Goal: Information Seeking & Learning: Compare options

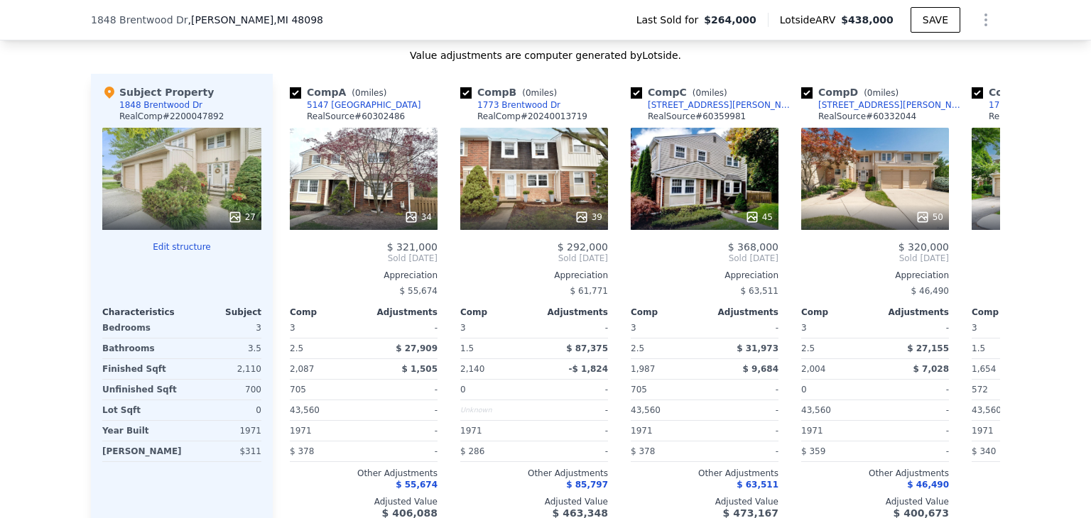
scroll to position [1540, 0]
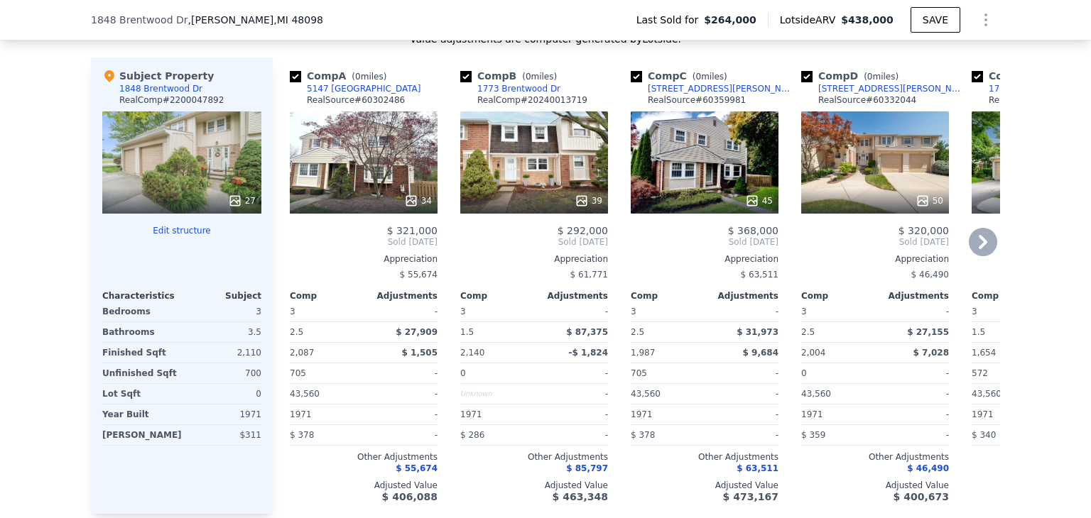
click at [982, 251] on icon at bounding box center [983, 242] width 28 height 28
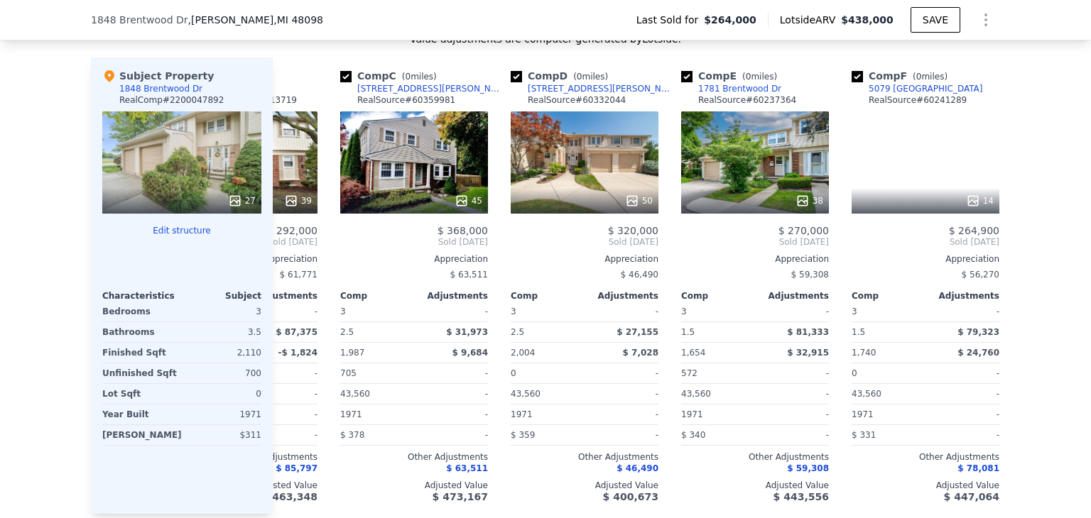
scroll to position [0, 341]
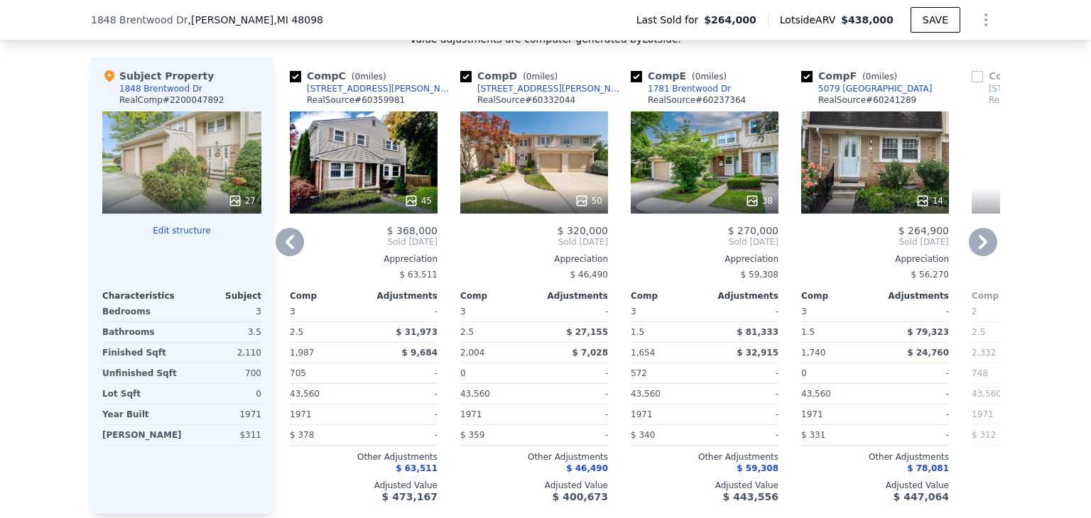
click at [276, 244] on icon at bounding box center [290, 242] width 28 height 28
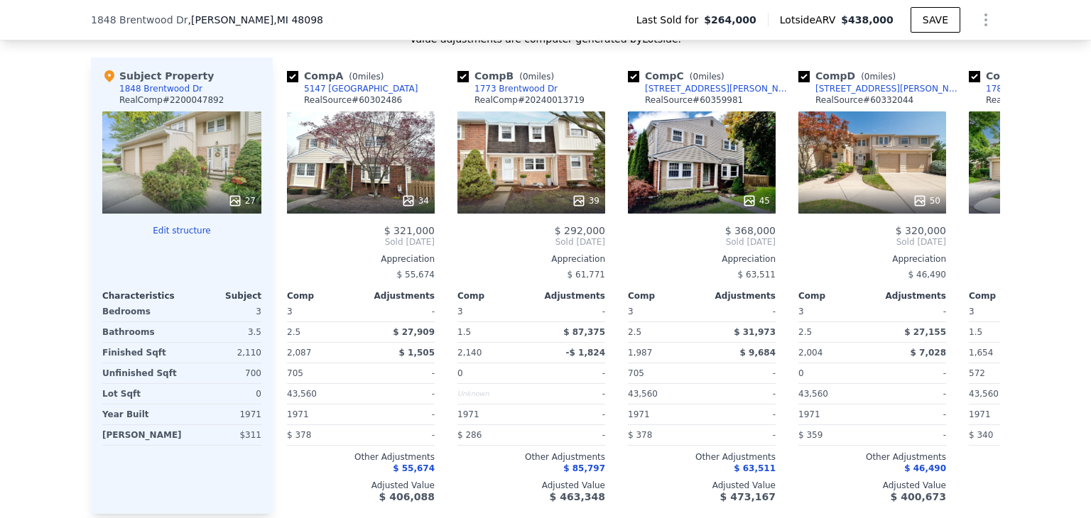
scroll to position [0, 0]
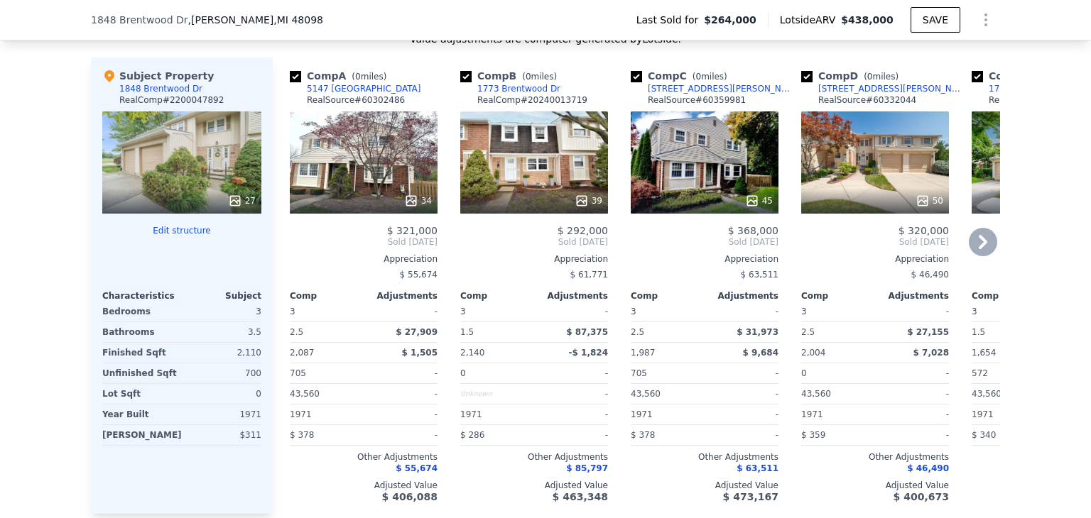
click at [273, 244] on div "Comp A ( 0 miles) 5147 Buckingham RealSource # 60302486 34 $ 321,000 Sold [DATE…" at bounding box center [358, 286] width 170 height 457
click at [708, 147] on div "45" at bounding box center [705, 162] width 148 height 102
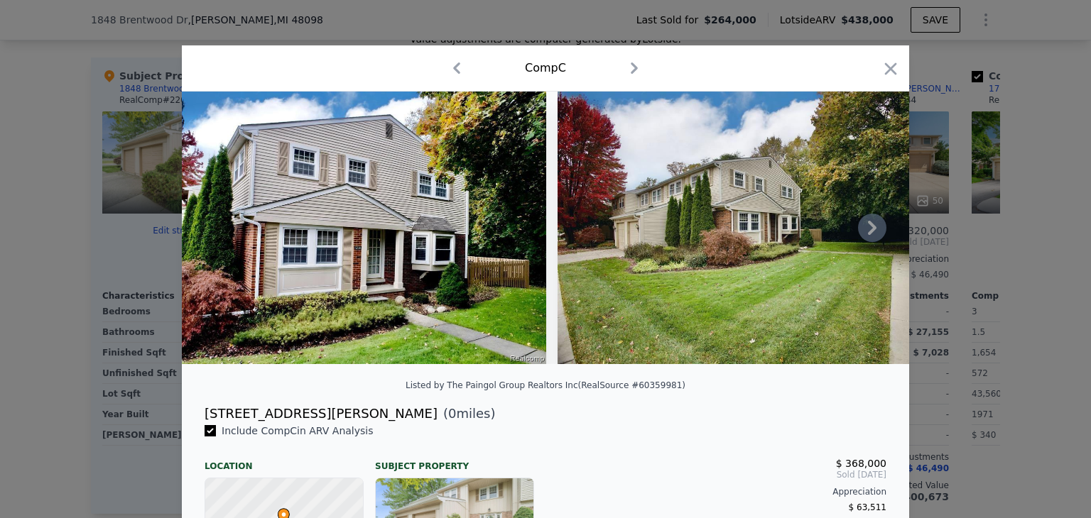
click at [811, 206] on img at bounding box center [762, 228] width 410 height 273
click at [817, 150] on img at bounding box center [762, 228] width 410 height 273
click at [670, 183] on img at bounding box center [762, 228] width 410 height 273
click at [863, 231] on icon at bounding box center [872, 228] width 28 height 28
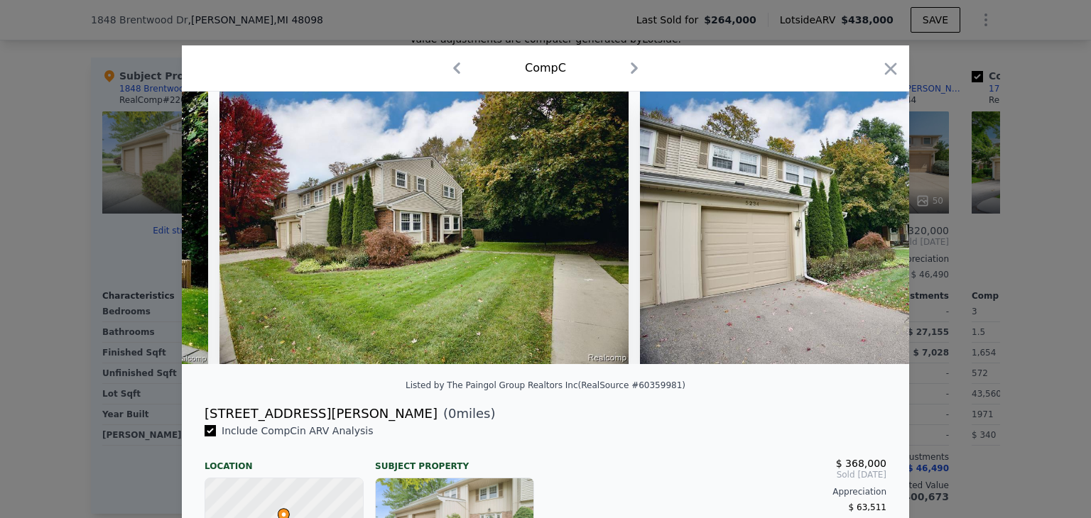
scroll to position [0, 341]
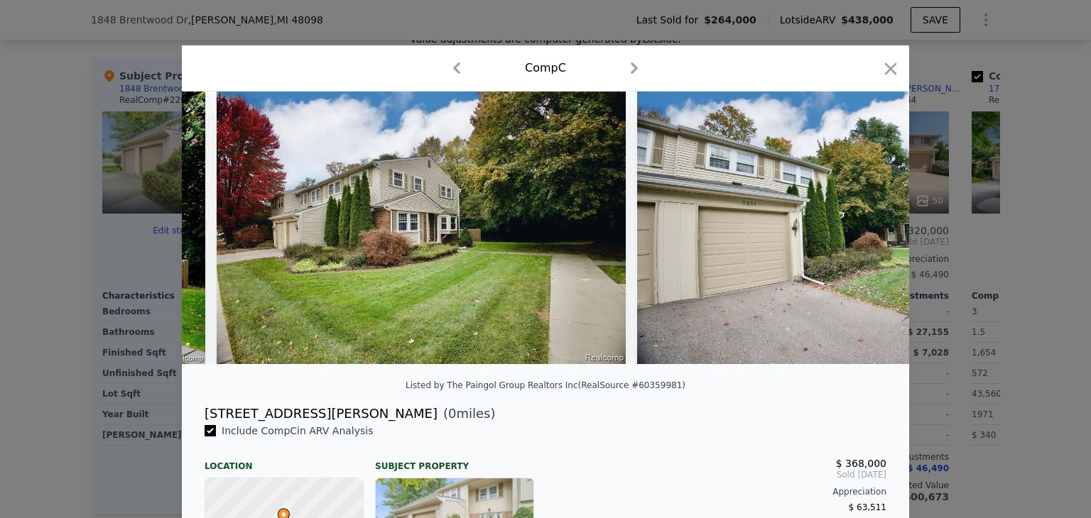
click at [863, 231] on div at bounding box center [545, 228] width 727 height 273
click at [863, 231] on icon at bounding box center [872, 228] width 28 height 28
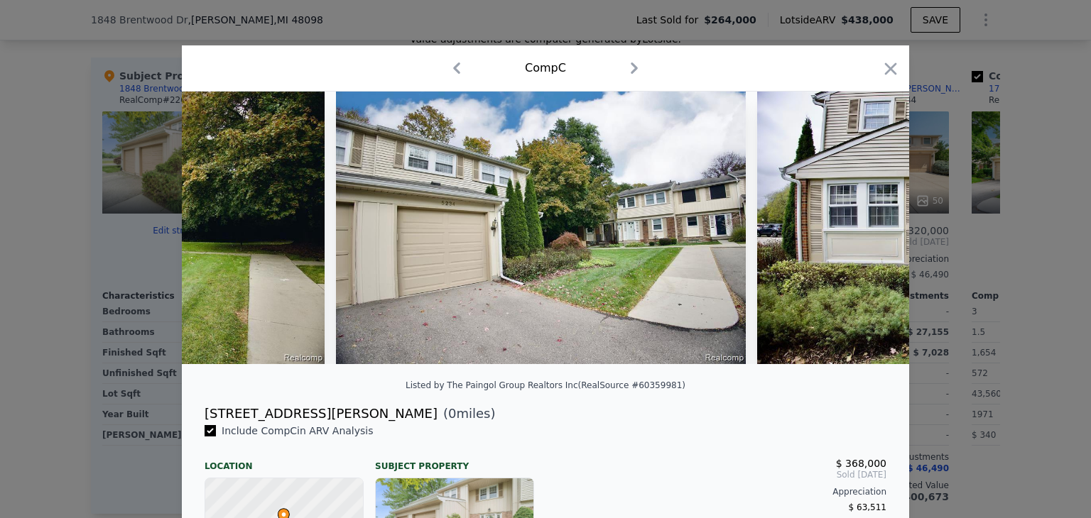
scroll to position [0, 682]
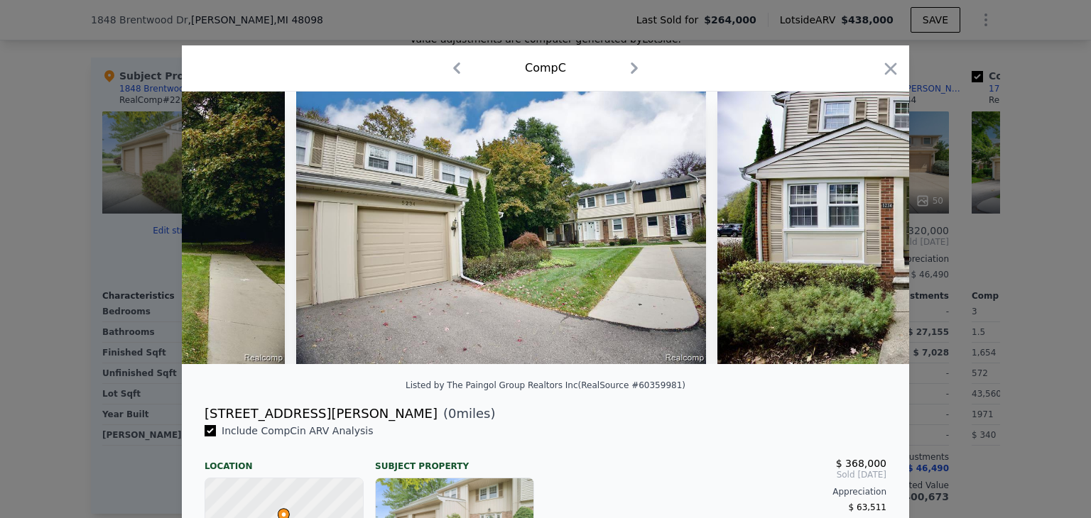
click at [863, 231] on div at bounding box center [545, 228] width 727 height 273
click at [863, 231] on icon at bounding box center [872, 228] width 28 height 28
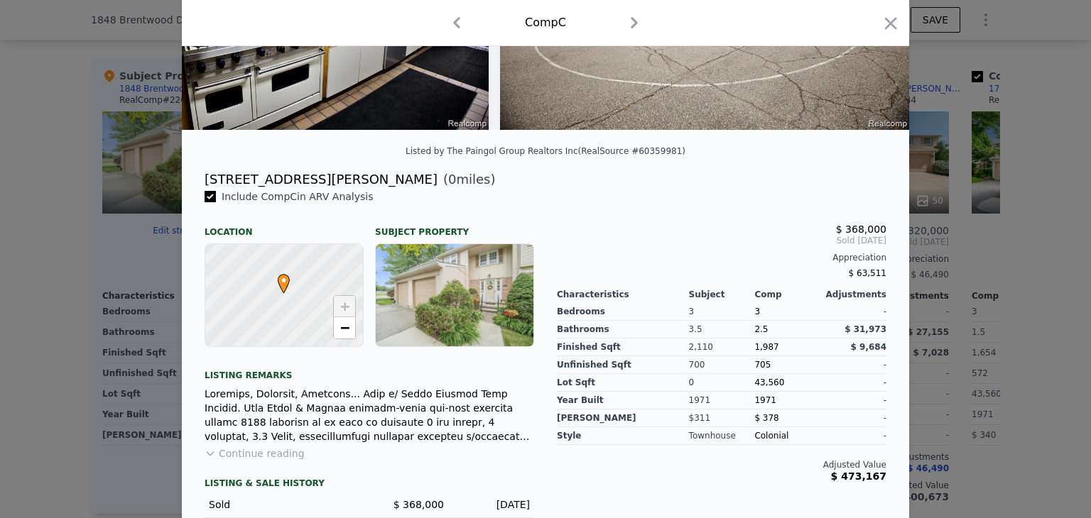
scroll to position [239, 0]
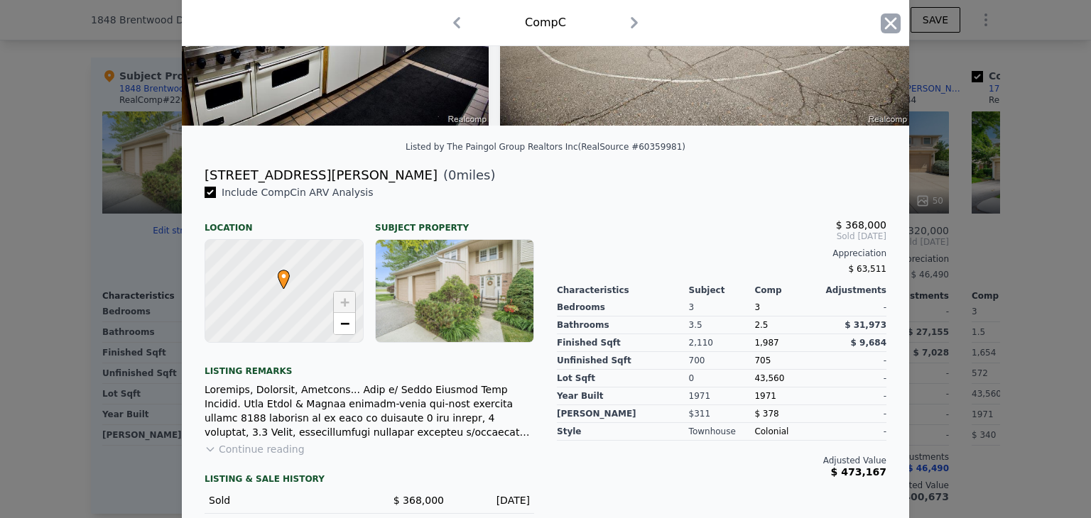
click at [881, 29] on icon "button" at bounding box center [891, 23] width 20 height 20
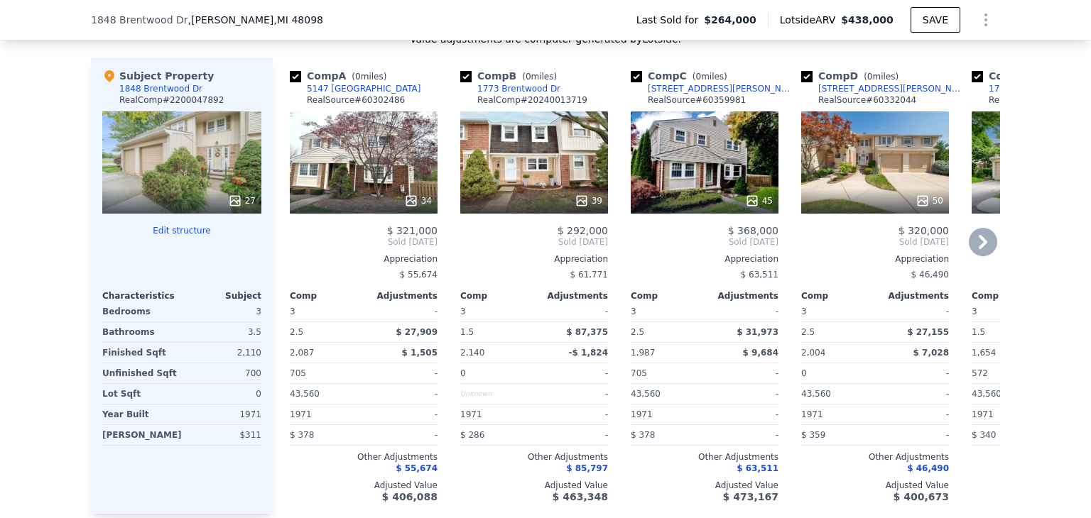
click at [978, 254] on icon at bounding box center [983, 242] width 28 height 28
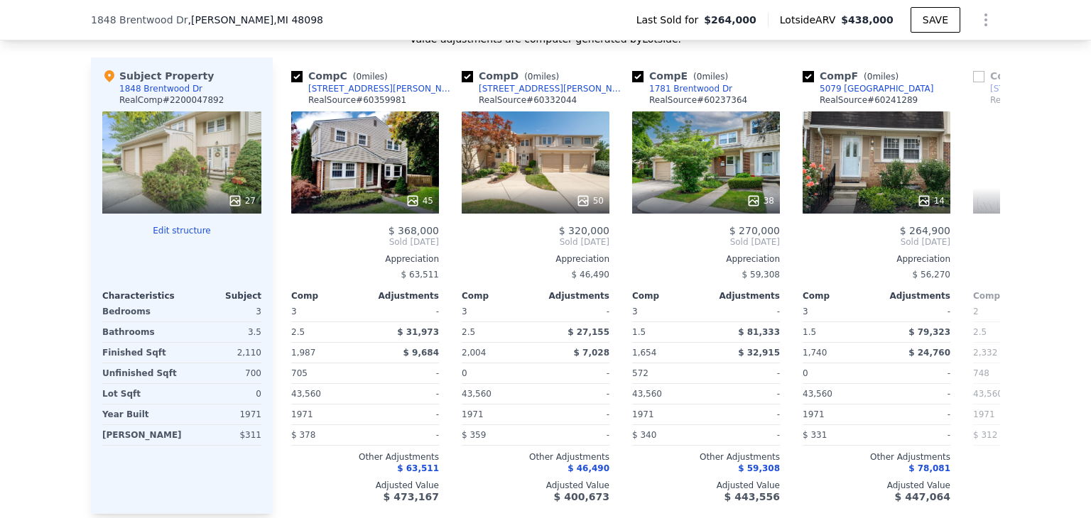
scroll to position [0, 341]
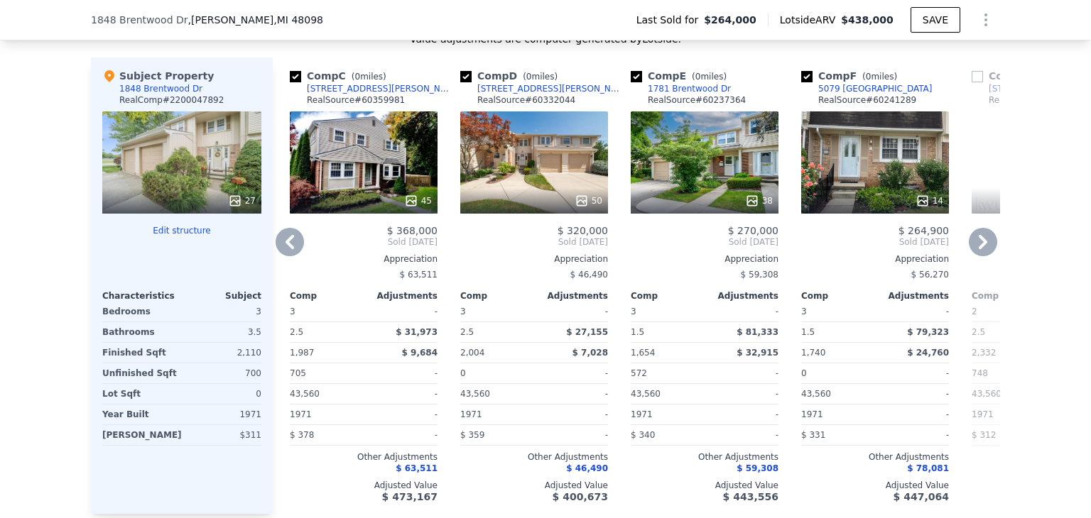
click at [978, 254] on icon at bounding box center [983, 242] width 28 height 28
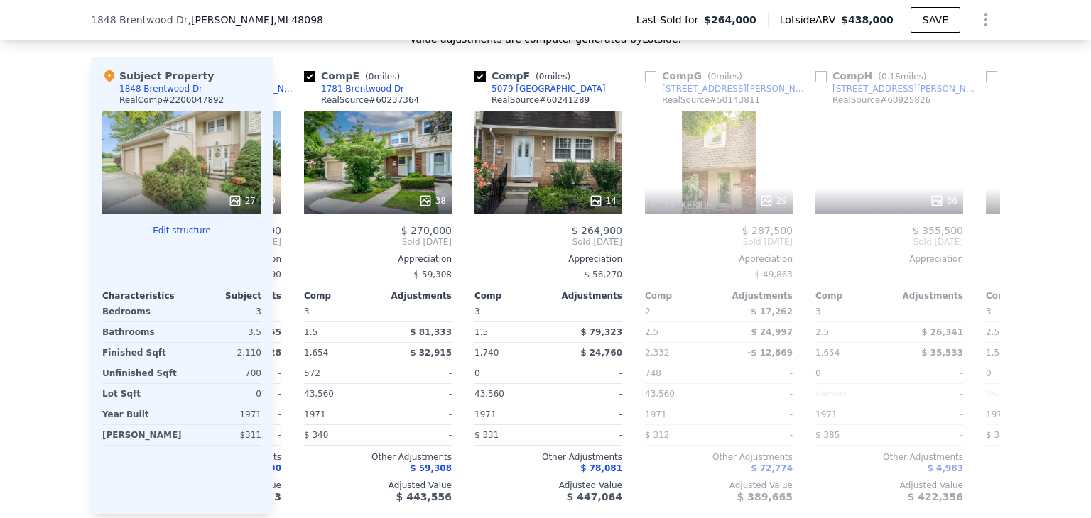
scroll to position [0, 682]
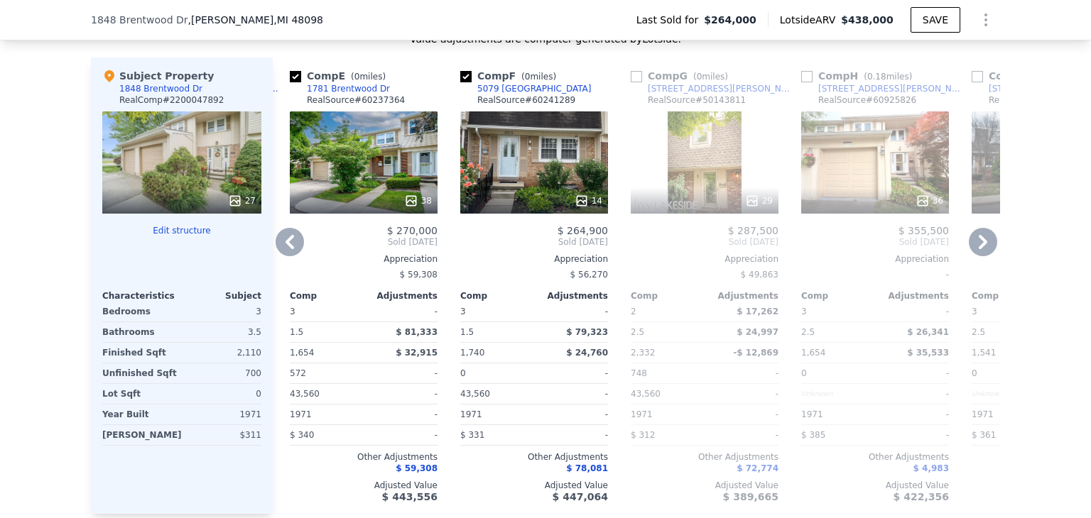
click at [978, 254] on icon at bounding box center [983, 242] width 28 height 28
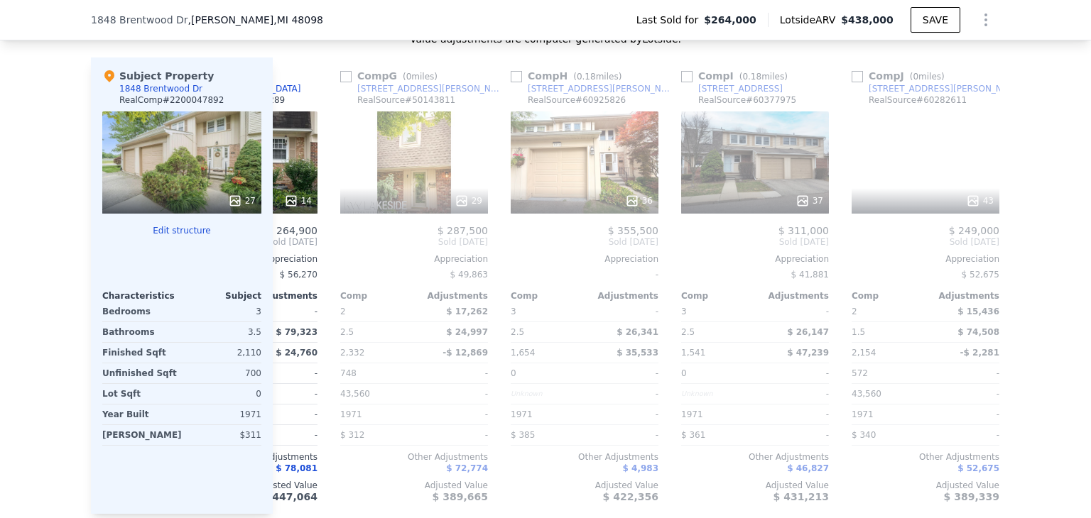
scroll to position [0, 1023]
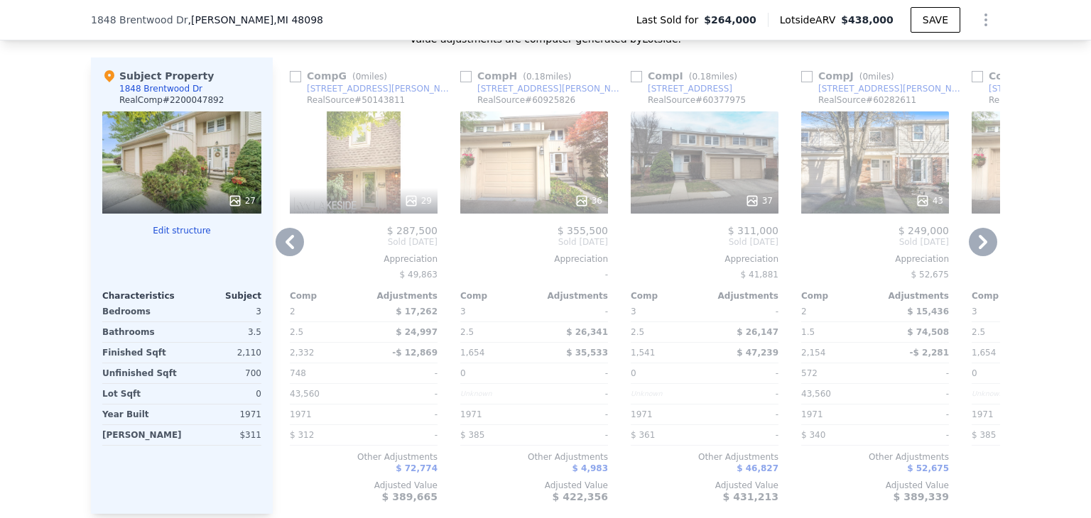
click at [980, 255] on icon at bounding box center [983, 242] width 28 height 28
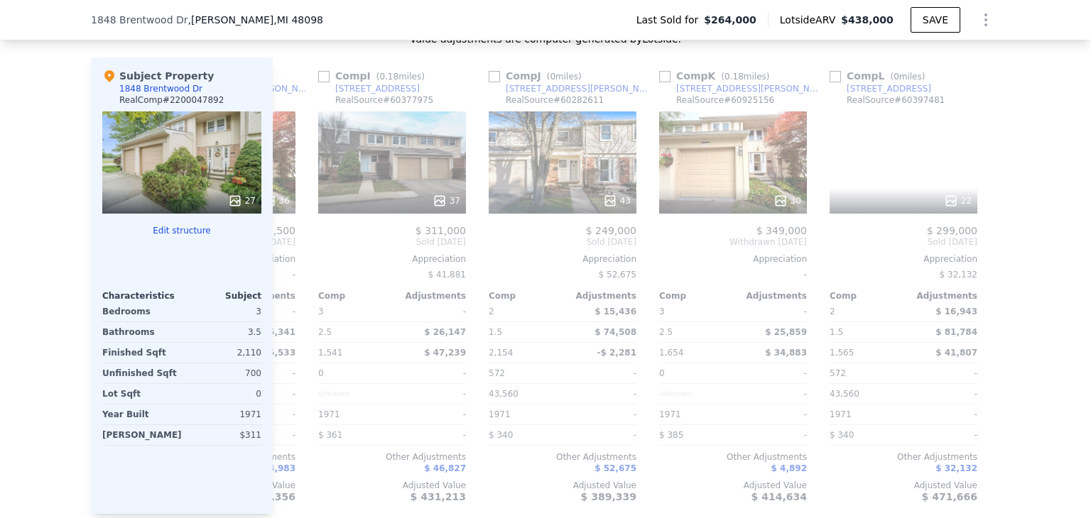
scroll to position [0, 1352]
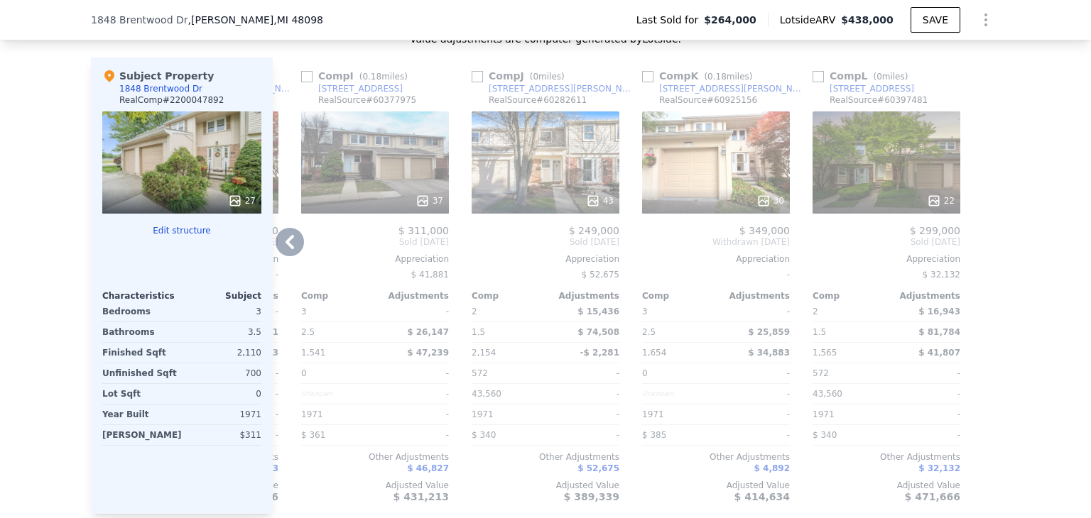
click at [286, 251] on icon at bounding box center [290, 242] width 28 height 28
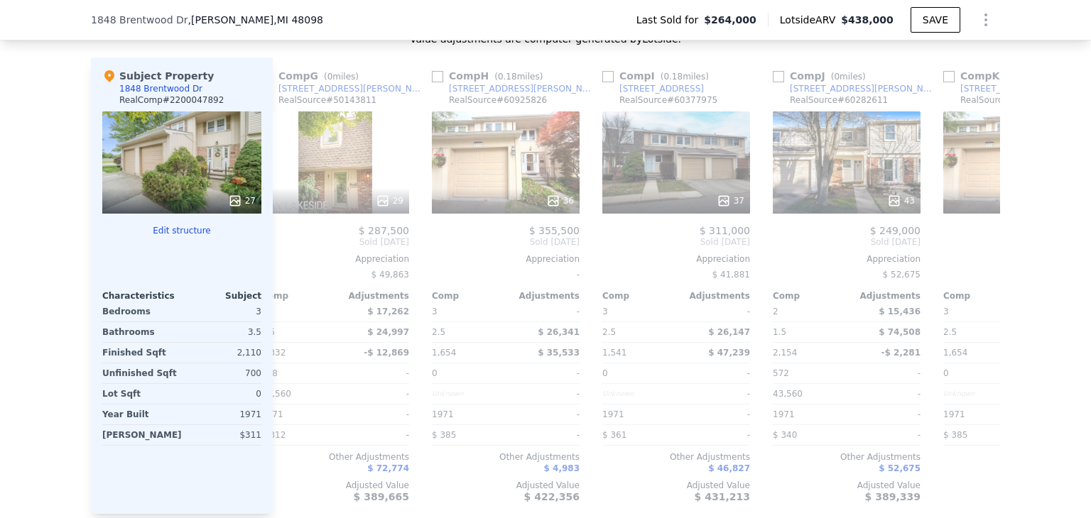
scroll to position [0, 1011]
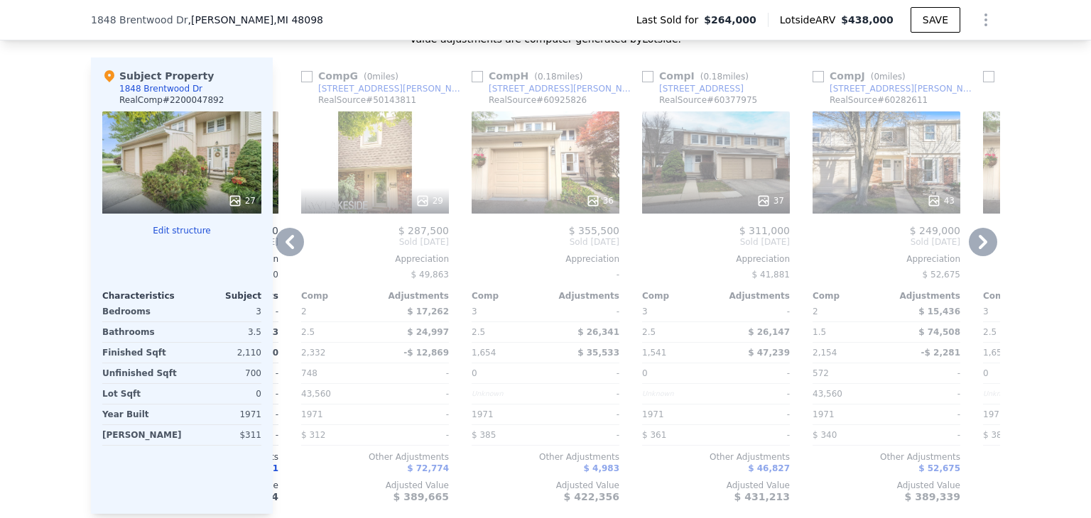
click at [286, 251] on icon at bounding box center [290, 242] width 28 height 28
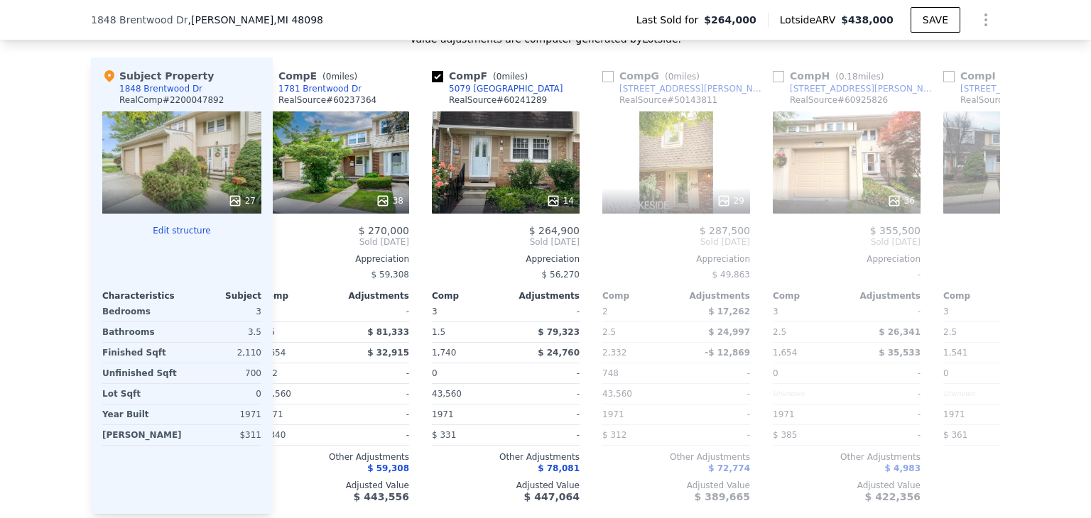
scroll to position [0, 670]
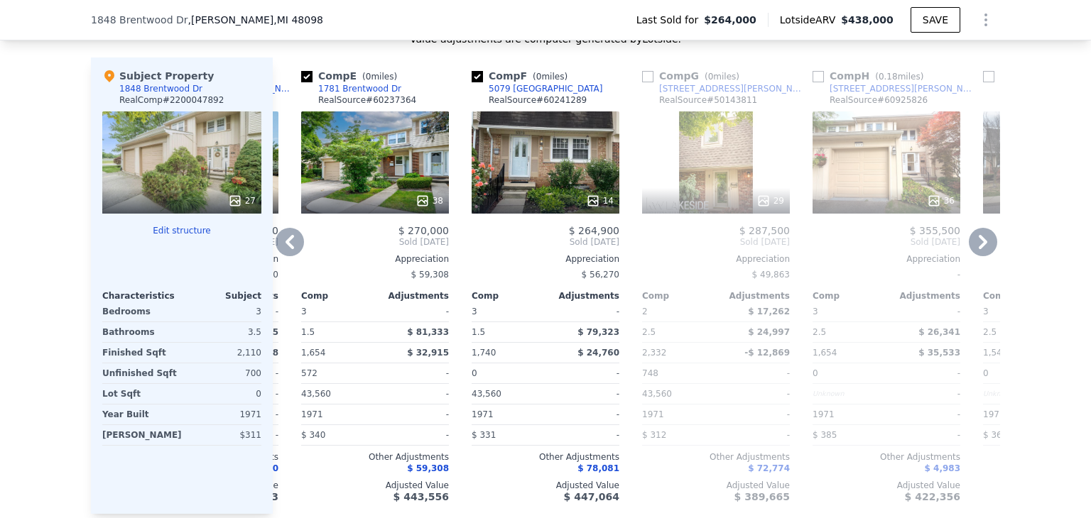
click at [286, 251] on div "Comp A ( 0 miles) 5147 Buckingham RealSource # 60302486 34 $ 321,000 Sold [DATE…" at bounding box center [636, 286] width 727 height 457
click at [286, 251] on icon at bounding box center [290, 242] width 28 height 28
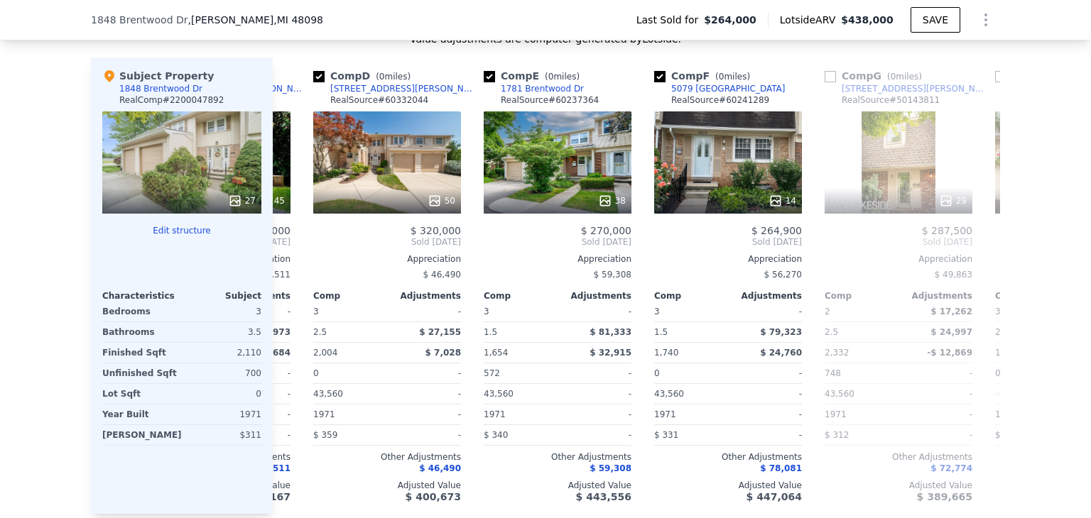
scroll to position [0, 330]
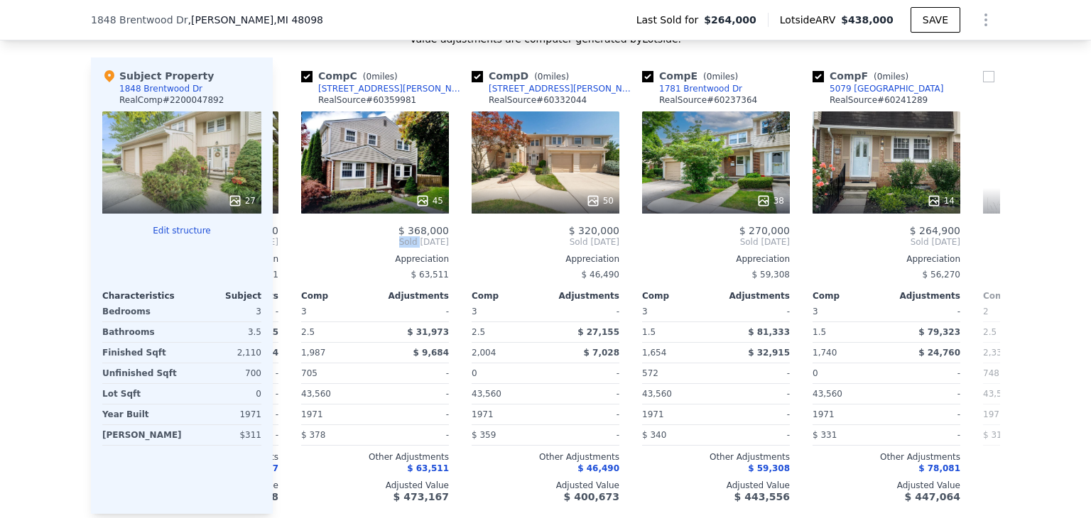
click at [286, 251] on div "Comp A ( 0 miles) 5147 Buckingham RealSource # 60302486 34 $ 321,000 Sold [DATE…" at bounding box center [636, 286] width 727 height 457
click at [286, 251] on icon at bounding box center [290, 242] width 28 height 28
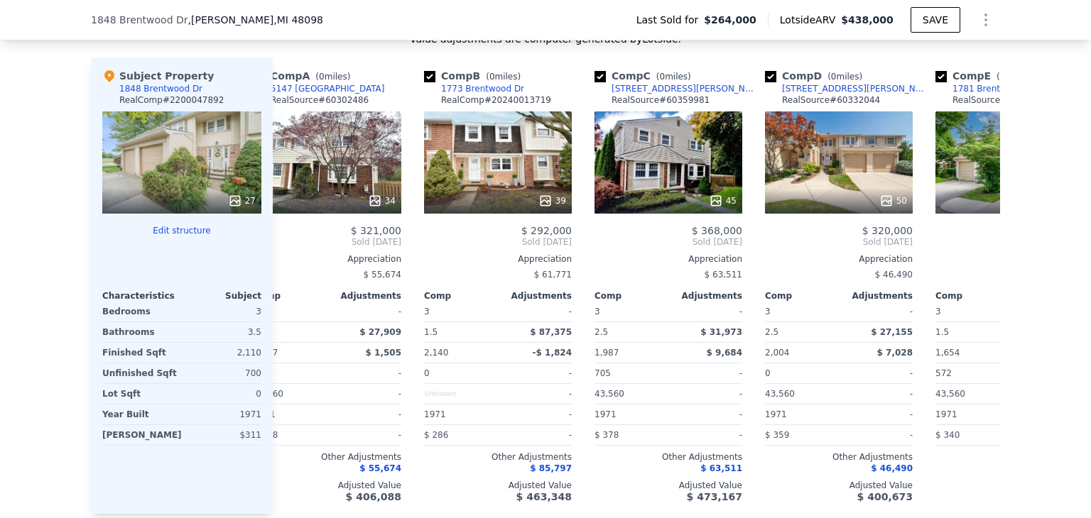
scroll to position [0, 0]
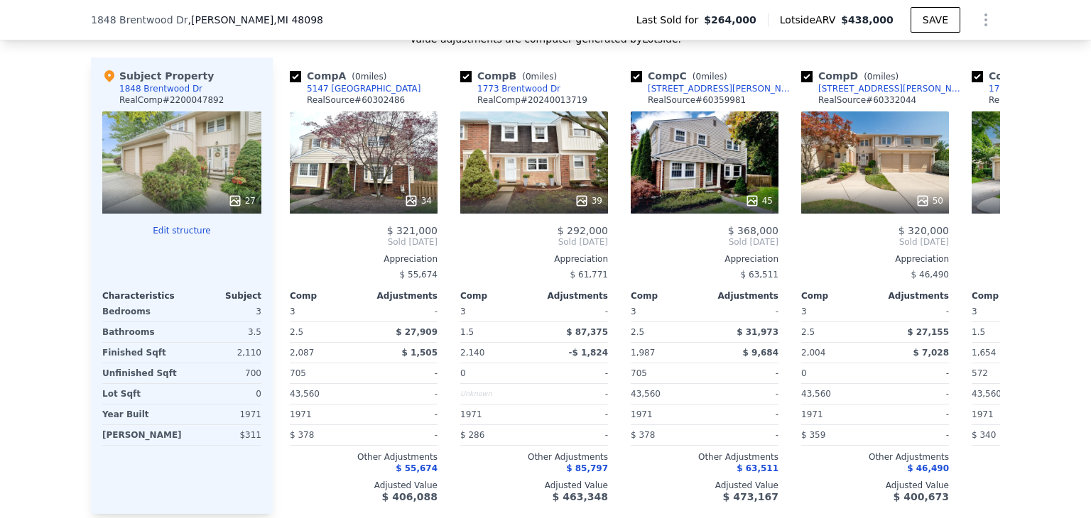
click at [290, 248] on span "Sold [DATE]" at bounding box center [364, 241] width 148 height 11
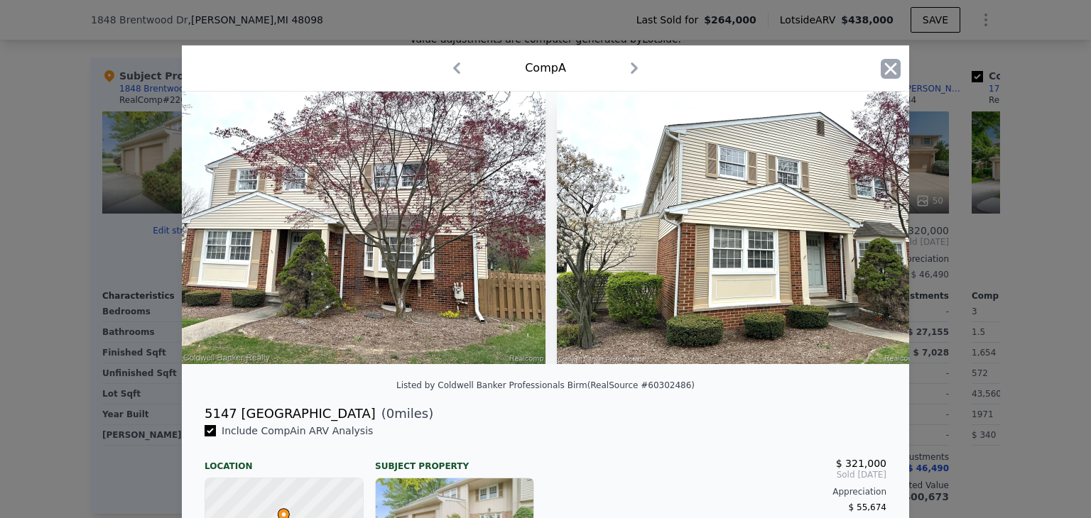
click at [886, 75] on icon "button" at bounding box center [891, 69] width 20 height 20
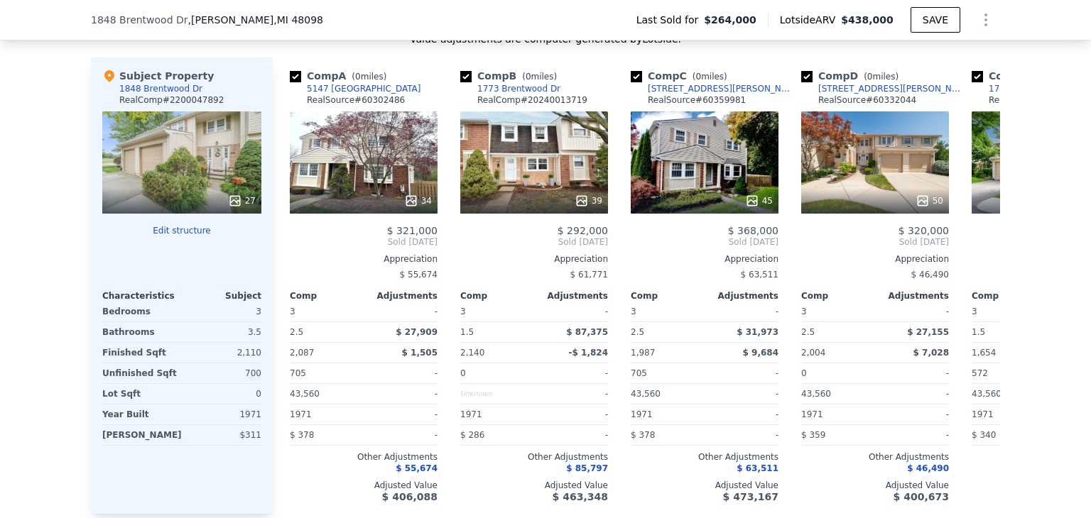
click at [13, 257] on div "We found 12 sales that match your search Listings provided by RealComp . Filter…" at bounding box center [545, 132] width 1091 height 815
click at [30, 131] on div "We found 12 sales that match your search Listings provided by RealComp . Filter…" at bounding box center [545, 132] width 1091 height 815
